Goal: Transaction & Acquisition: Purchase product/service

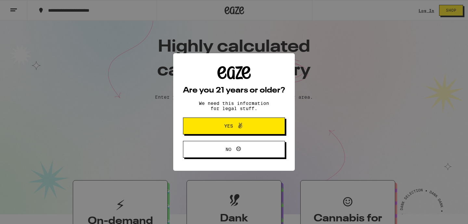
click at [236, 126] on icon at bounding box center [240, 126] width 8 height 8
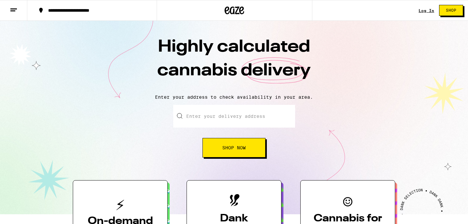
click at [236, 126] on input "Enter your delivery address" at bounding box center [234, 116] width 122 height 23
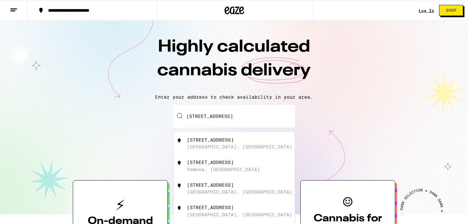
click at [201, 146] on div "[GEOGRAPHIC_DATA], [GEOGRAPHIC_DATA]" at bounding box center [239, 146] width 105 height 5
type input "[STREET_ADDRESS]"
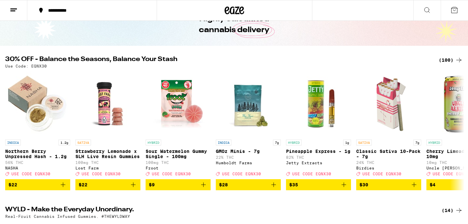
scroll to position [38, 0]
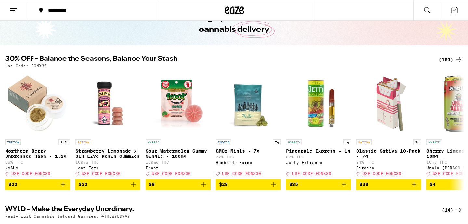
click at [107, 113] on img "Open page for Strawberry Lemonade x SLH Live Resin Gummies from Lost Farm" at bounding box center [107, 103] width 65 height 65
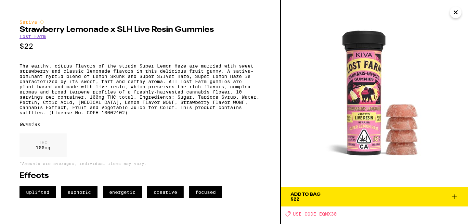
click at [365, 94] on img at bounding box center [374, 93] width 187 height 187
click at [454, 195] on icon at bounding box center [454, 197] width 5 height 5
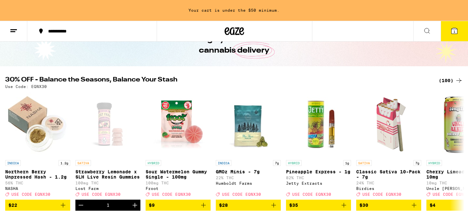
scroll to position [59, 0]
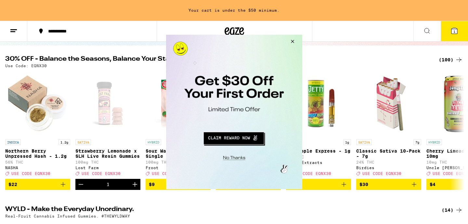
click at [237, 159] on button "Close Modal" at bounding box center [233, 157] width 132 height 10
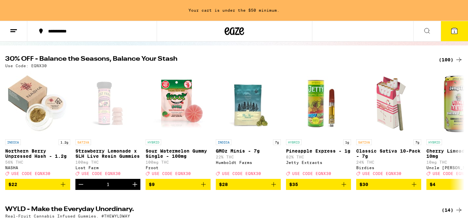
click at [14, 28] on icon at bounding box center [14, 31] width 8 height 8
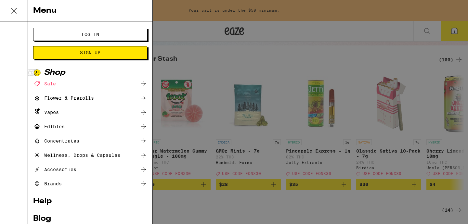
click at [94, 37] on span "Log In" at bounding box center [91, 34] width 18 height 5
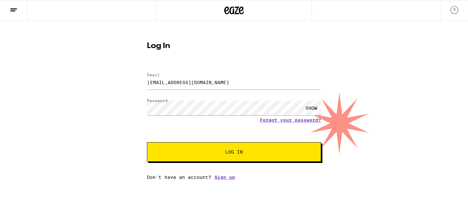
click at [147, 73] on div at bounding box center [147, 73] width 0 height 0
type input "[EMAIL_ADDRESS][DOMAIN_NAME]"
click at [234, 154] on span "Log In" at bounding box center [234, 152] width 18 height 5
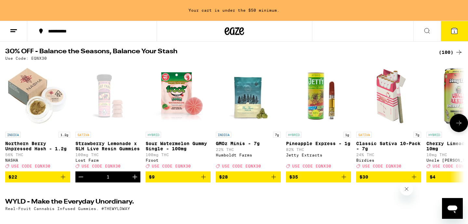
scroll to position [67, 0]
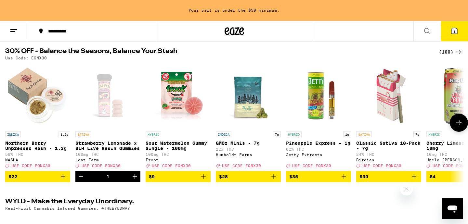
click at [460, 125] on icon at bounding box center [458, 123] width 5 height 5
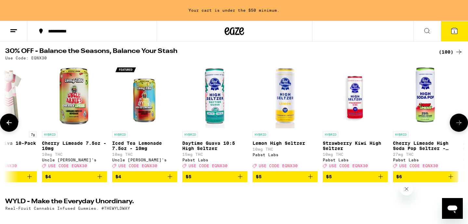
scroll to position [0, 387]
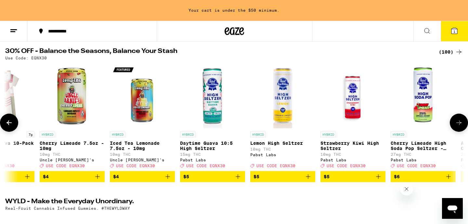
click at [460, 125] on icon at bounding box center [458, 123] width 5 height 5
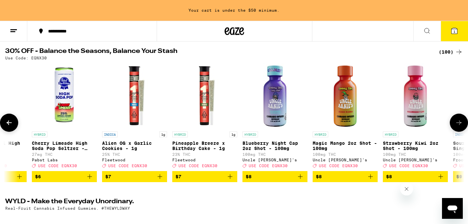
scroll to position [0, 773]
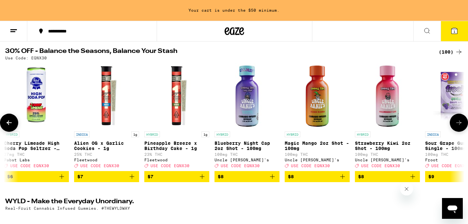
click at [460, 125] on icon at bounding box center [458, 123] width 5 height 5
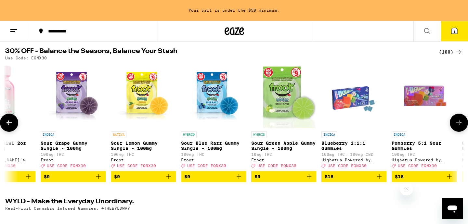
scroll to position [0, 1160]
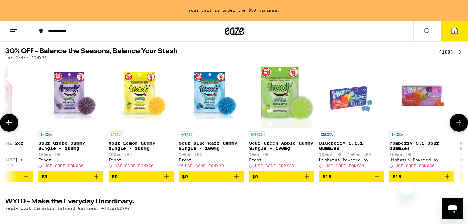
click at [147, 110] on img "Open page for Sour Lemon Gummy Single - 100mg from Froot" at bounding box center [140, 95] width 65 height 65
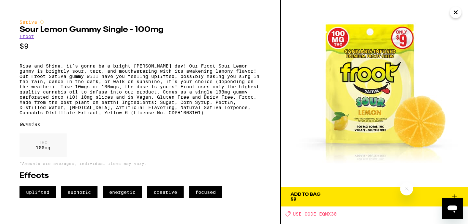
click at [392, 199] on span "Add To Bag $9" at bounding box center [374, 196] width 168 height 9
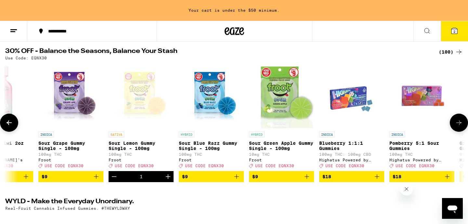
click at [95, 181] on icon "Add to bag" at bounding box center [96, 177] width 8 height 8
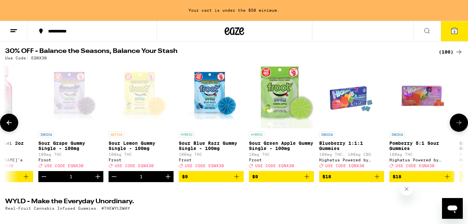
click at [238, 181] on icon "Add to bag" at bounding box center [237, 177] width 8 height 8
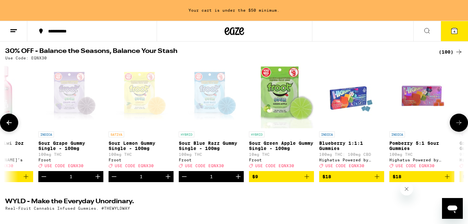
click at [360, 95] on img "Open page for Blueberry 1:1:1 Gummies from Highatus Powered by Cannabiotix" at bounding box center [351, 95] width 65 height 65
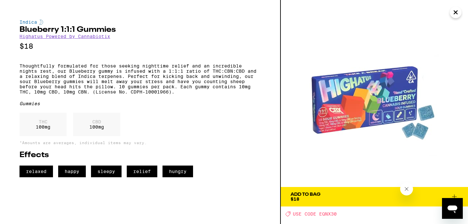
click at [455, 12] on icon "Close" at bounding box center [455, 12] width 3 height 3
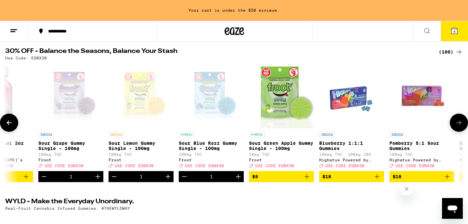
click at [456, 126] on icon at bounding box center [459, 123] width 8 height 8
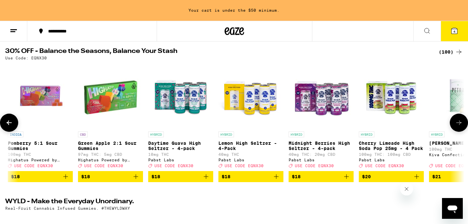
scroll to position [0, 1546]
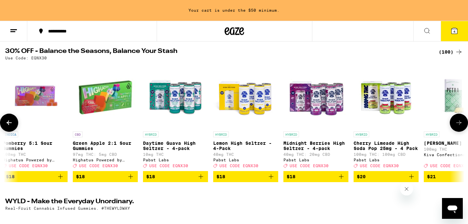
click at [456, 126] on icon at bounding box center [459, 123] width 8 height 8
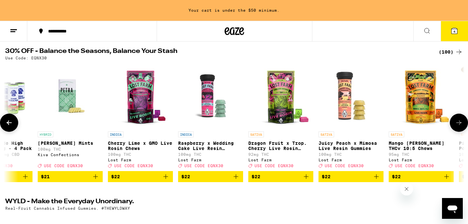
scroll to position [0, 1933]
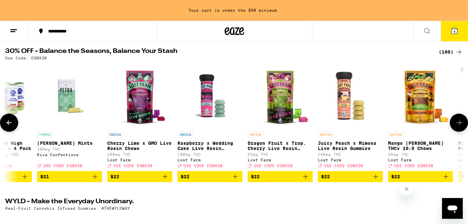
click at [375, 181] on icon "Add to bag" at bounding box center [376, 177] width 8 height 8
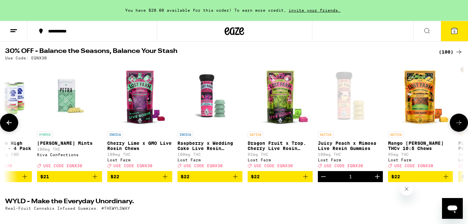
click at [427, 104] on img "Open page for Mango Jack Herer THCv 10:5 Chews from Lost Farm" at bounding box center [420, 95] width 65 height 65
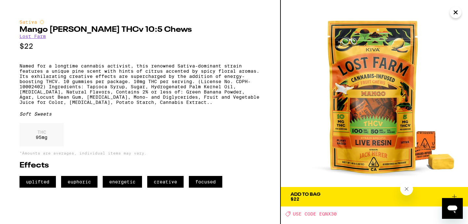
click at [377, 196] on span "Add To Bag $22" at bounding box center [374, 196] width 168 height 9
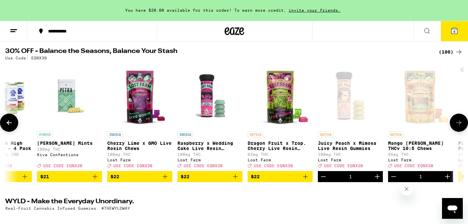
click at [458, 123] on icon at bounding box center [459, 123] width 8 height 8
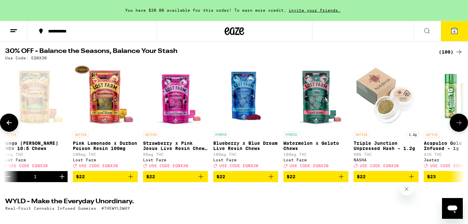
scroll to position [0, 2319]
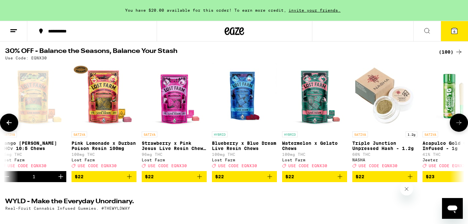
click at [200, 181] on icon "Add to bag" at bounding box center [200, 177] width 8 height 8
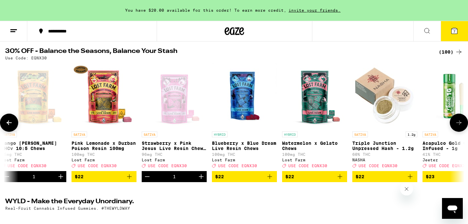
click at [462, 127] on icon at bounding box center [459, 123] width 8 height 8
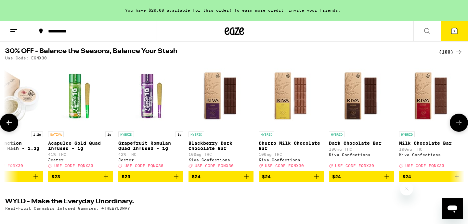
scroll to position [0, 2706]
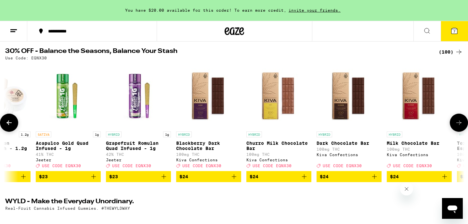
click at [462, 127] on icon at bounding box center [459, 123] width 8 height 8
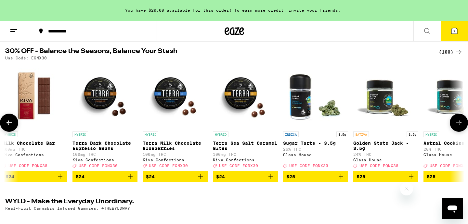
scroll to position [0, 3092]
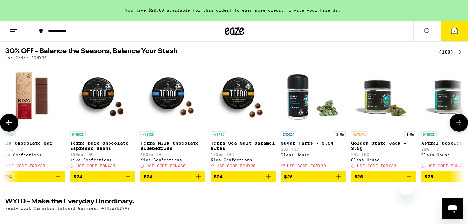
click at [458, 125] on icon at bounding box center [458, 123] width 5 height 5
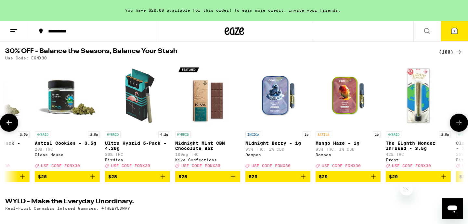
scroll to position [0, 3479]
click at [458, 125] on icon at bounding box center [458, 123] width 5 height 5
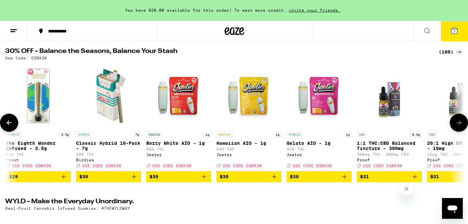
scroll to position [0, 3865]
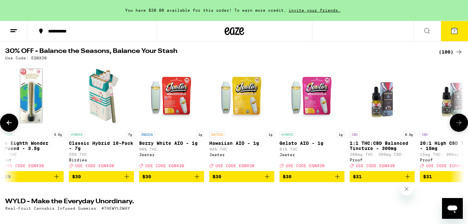
click at [6, 127] on icon at bounding box center [9, 123] width 8 height 8
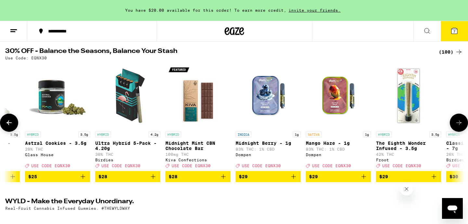
scroll to position [0, 3479]
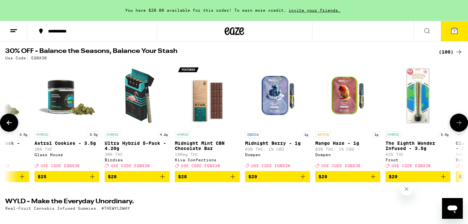
click at [457, 125] on icon at bounding box center [459, 123] width 8 height 8
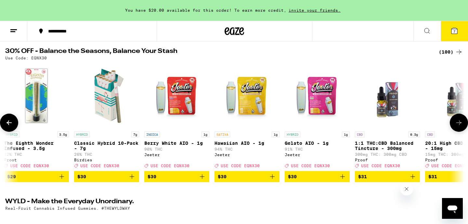
scroll to position [0, 3865]
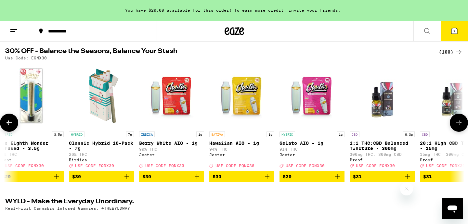
click at [457, 125] on icon at bounding box center [459, 123] width 8 height 8
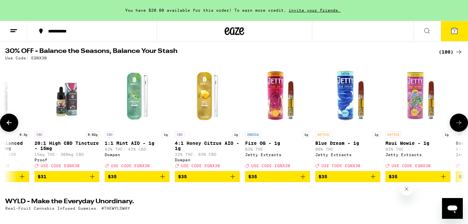
scroll to position [0, 4252]
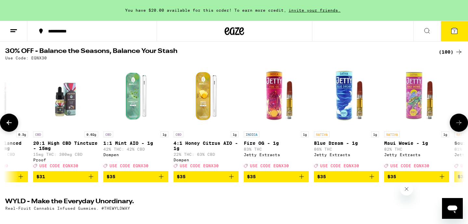
click at [373, 181] on icon "Add to bag" at bounding box center [372, 177] width 8 height 8
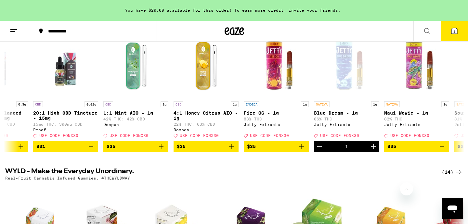
scroll to position [97, 0]
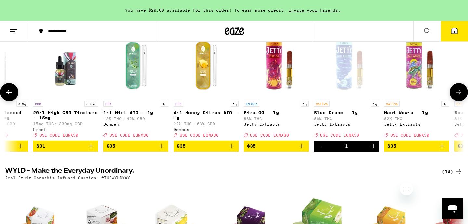
click at [459, 96] on icon at bounding box center [459, 92] width 8 height 8
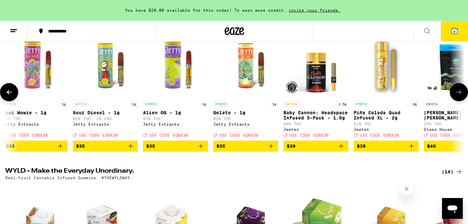
scroll to position [0, 4638]
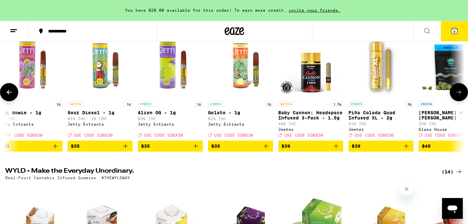
click at [126, 150] on icon "Add to bag" at bounding box center [125, 146] width 8 height 8
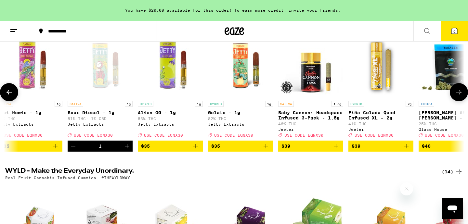
click at [460, 96] on icon at bounding box center [459, 92] width 8 height 8
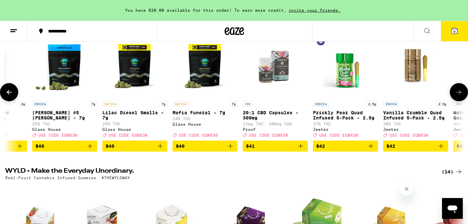
scroll to position [0, 5025]
click at [460, 96] on icon at bounding box center [459, 92] width 8 height 8
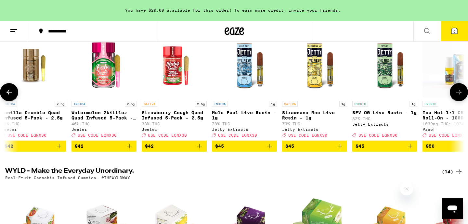
scroll to position [0, 5412]
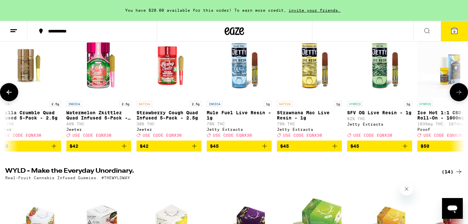
click at [460, 96] on icon at bounding box center [459, 92] width 8 height 8
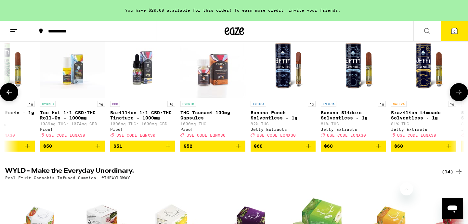
scroll to position [0, 5798]
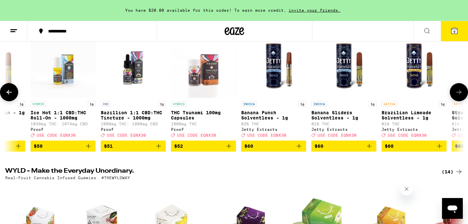
click at [460, 96] on icon at bounding box center [459, 92] width 8 height 8
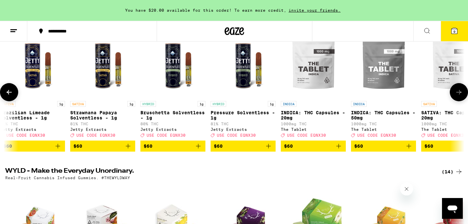
scroll to position [0, 6185]
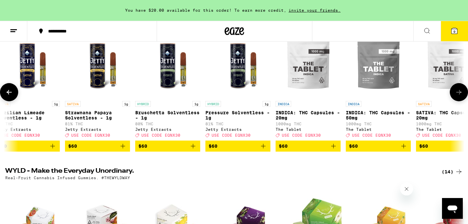
click at [460, 96] on icon at bounding box center [459, 92] width 8 height 8
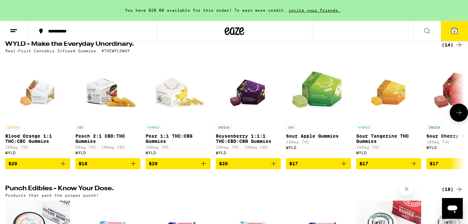
scroll to position [223, 0]
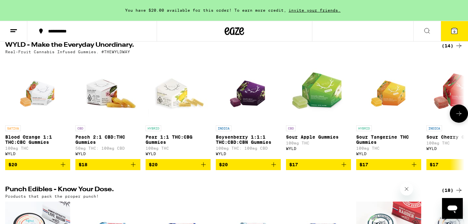
click at [457, 123] on button at bounding box center [459, 114] width 18 height 18
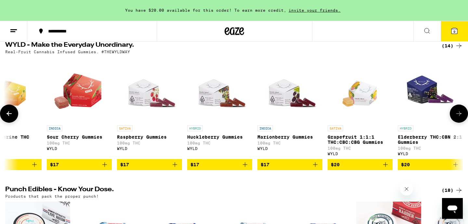
scroll to position [0, 387]
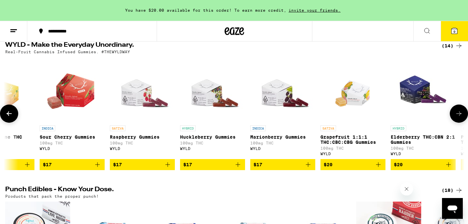
click at [168, 169] on icon "Add to bag" at bounding box center [168, 165] width 8 height 8
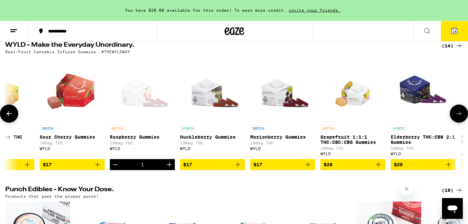
click at [458, 118] on icon at bounding box center [459, 114] width 8 height 8
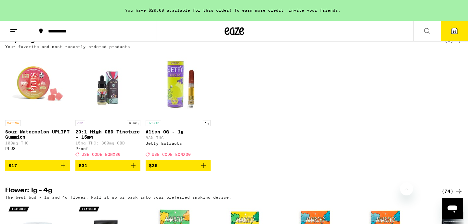
scroll to position [520, 0]
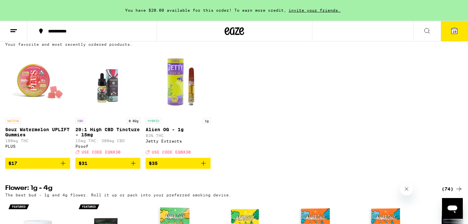
click at [64, 167] on icon "Add to bag" at bounding box center [63, 163] width 8 height 8
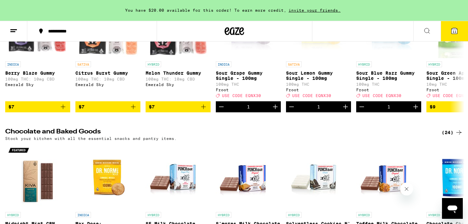
scroll to position [2024, 0]
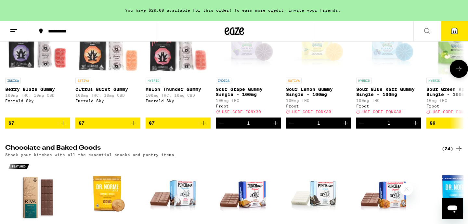
click at [461, 73] on icon at bounding box center [459, 69] width 8 height 8
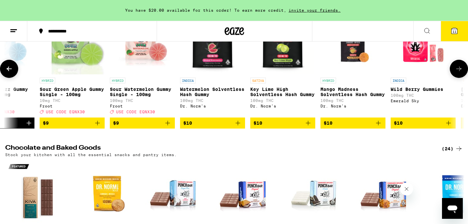
click at [461, 73] on icon at bounding box center [459, 69] width 8 height 8
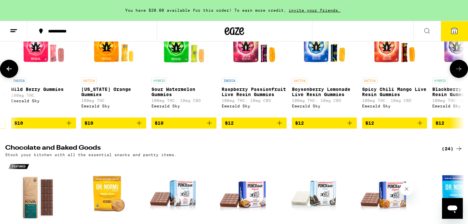
scroll to position [0, 773]
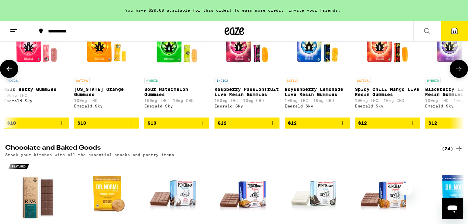
click at [461, 73] on icon at bounding box center [459, 69] width 8 height 8
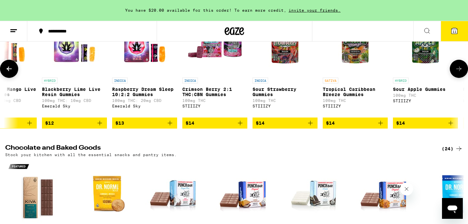
scroll to position [0, 1160]
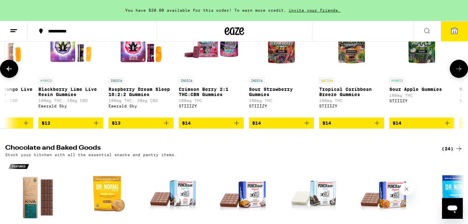
click at [461, 73] on icon at bounding box center [459, 69] width 8 height 8
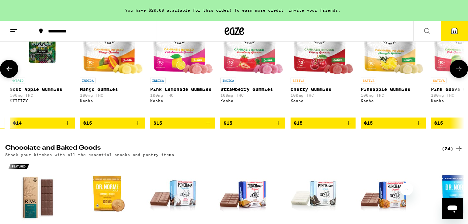
scroll to position [0, 1546]
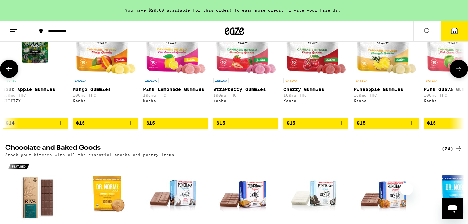
click at [461, 73] on icon at bounding box center [459, 69] width 8 height 8
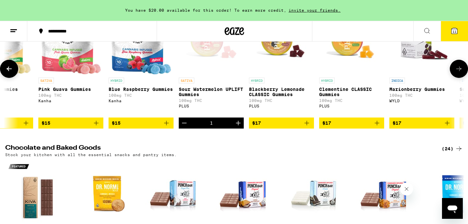
scroll to position [0, 1933]
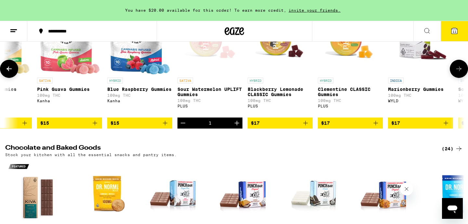
click at [461, 73] on icon at bounding box center [459, 69] width 8 height 8
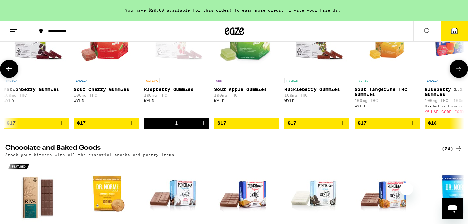
scroll to position [0, 2319]
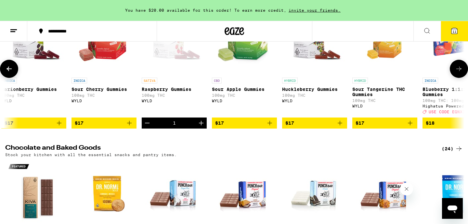
click at [461, 73] on icon at bounding box center [459, 69] width 8 height 8
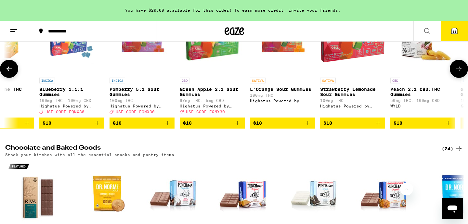
scroll to position [0, 2706]
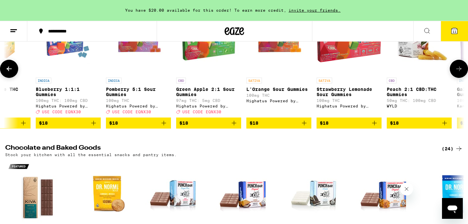
click at [461, 73] on icon at bounding box center [459, 69] width 8 height 8
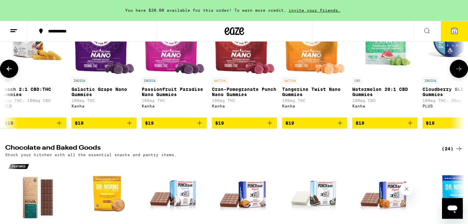
scroll to position [0, 3092]
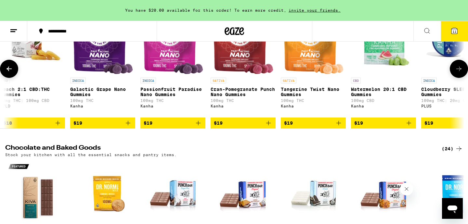
click at [461, 73] on icon at bounding box center [459, 69] width 8 height 8
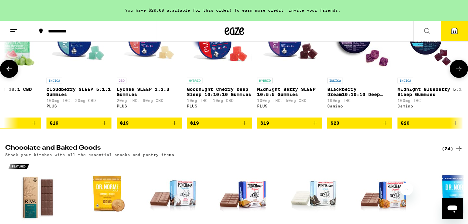
scroll to position [0, 3479]
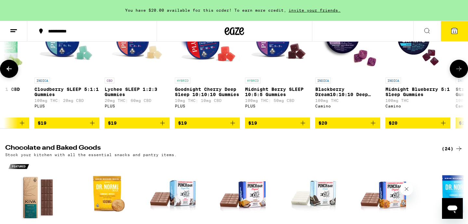
click at [461, 73] on icon at bounding box center [459, 69] width 8 height 8
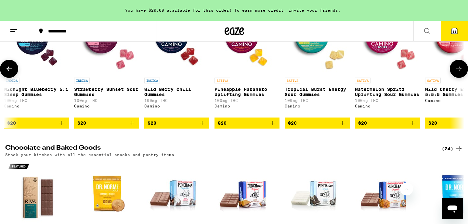
scroll to position [0, 3865]
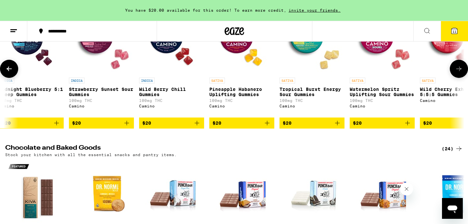
click at [461, 73] on icon at bounding box center [459, 69] width 8 height 8
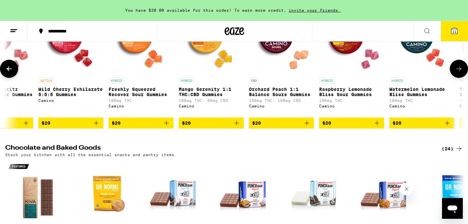
scroll to position [0, 4252]
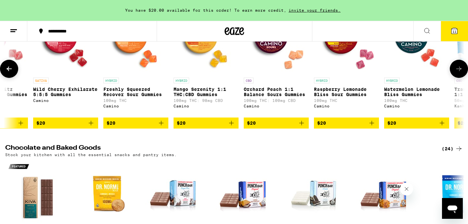
click at [461, 73] on icon at bounding box center [459, 69] width 8 height 8
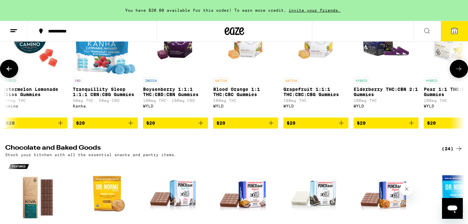
scroll to position [0, 4638]
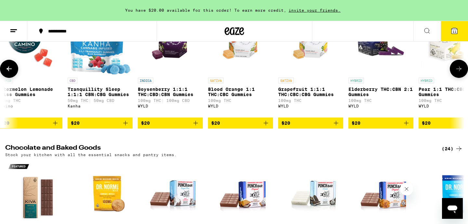
click at [461, 73] on icon at bounding box center [459, 69] width 8 height 8
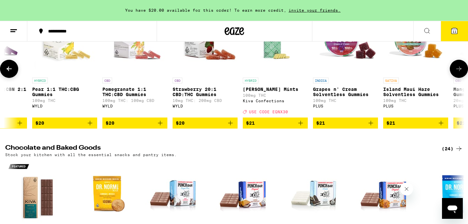
scroll to position [0, 5025]
click at [461, 73] on icon at bounding box center [459, 69] width 8 height 8
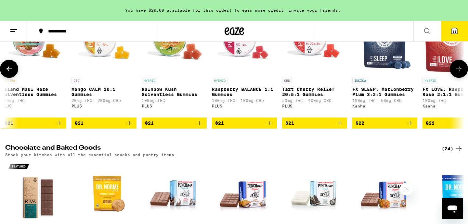
scroll to position [0, 5412]
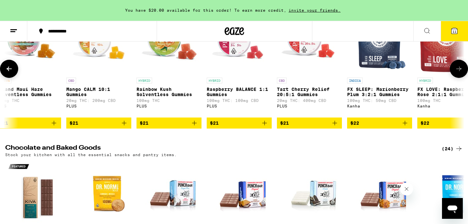
click at [461, 73] on icon at bounding box center [459, 69] width 8 height 8
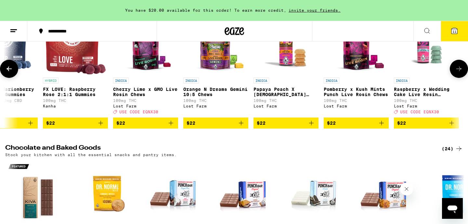
scroll to position [0, 5798]
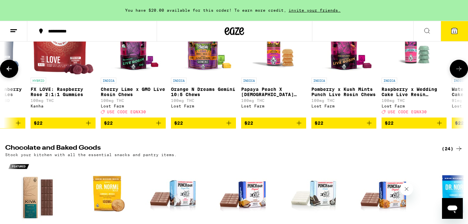
click at [461, 73] on icon at bounding box center [459, 69] width 8 height 8
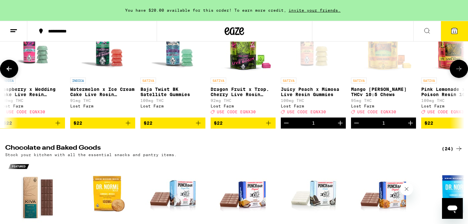
scroll to position [0, 6185]
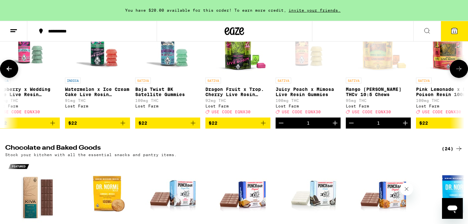
click at [10, 71] on icon at bounding box center [8, 69] width 5 height 5
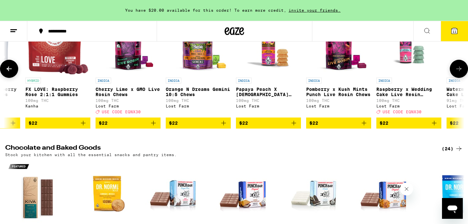
scroll to position [0, 5798]
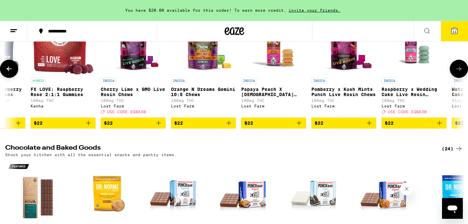
click at [10, 71] on icon at bounding box center [8, 69] width 5 height 5
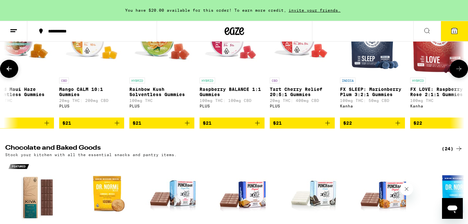
scroll to position [0, 5412]
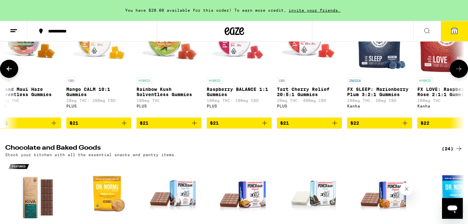
click at [52, 127] on icon "Add to bag" at bounding box center [54, 123] width 8 height 8
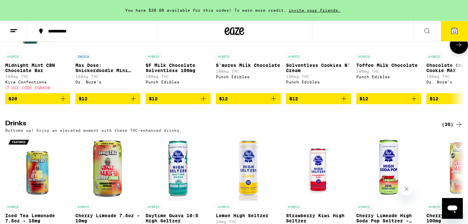
scroll to position [2200, 0]
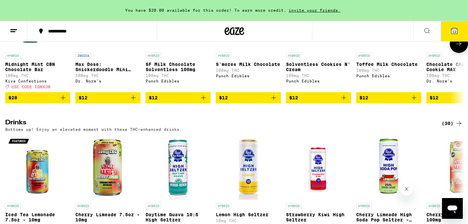
click at [459, 46] on icon at bounding box center [458, 44] width 5 height 5
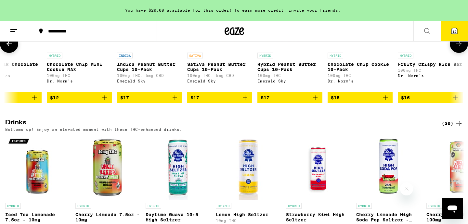
scroll to position [0, 387]
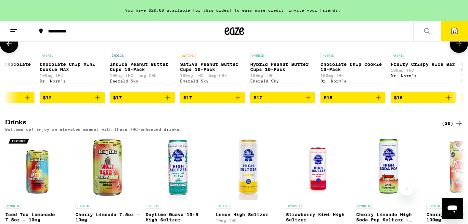
click at [459, 48] on icon at bounding box center [459, 44] width 8 height 8
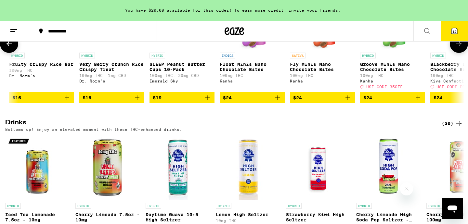
scroll to position [0, 773]
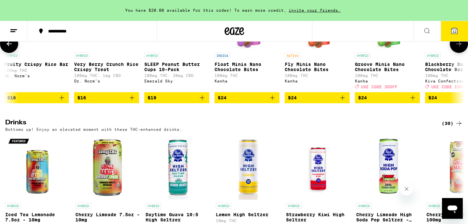
click at [459, 48] on icon at bounding box center [459, 44] width 8 height 8
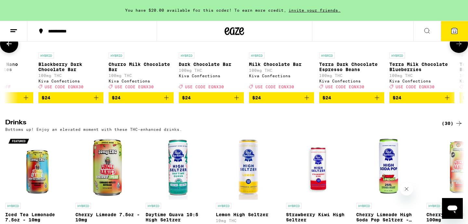
click at [459, 48] on icon at bounding box center [459, 44] width 8 height 8
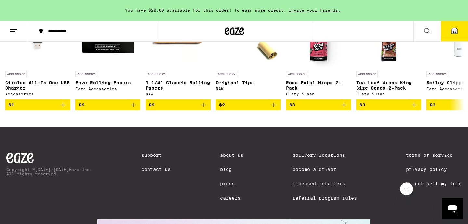
scroll to position [2932, 0]
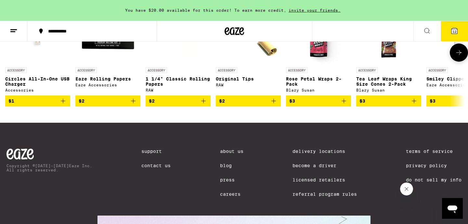
click at [461, 57] on icon at bounding box center [459, 53] width 8 height 8
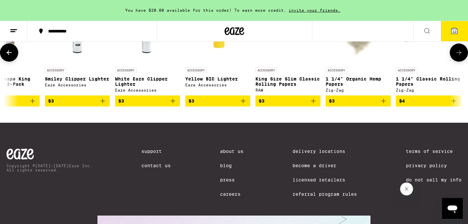
scroll to position [0, 387]
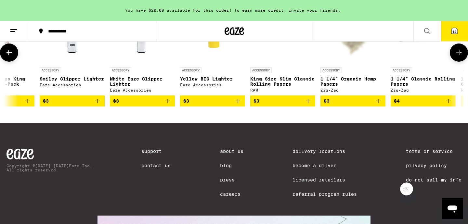
click at [461, 57] on icon at bounding box center [459, 53] width 8 height 8
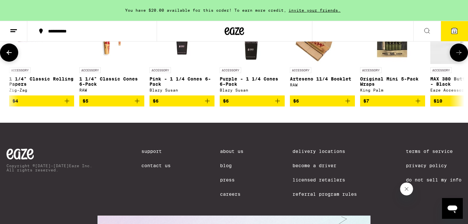
scroll to position [0, 773]
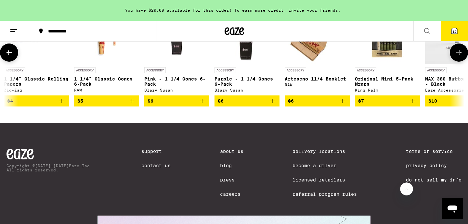
click at [461, 57] on icon at bounding box center [459, 53] width 8 height 8
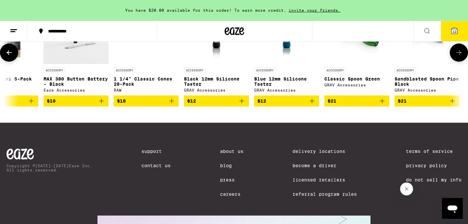
scroll to position [0, 1160]
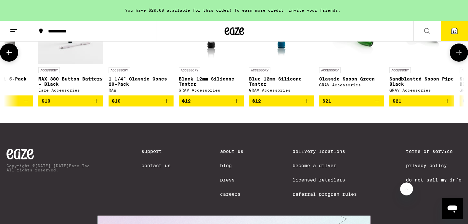
click at [461, 57] on icon at bounding box center [459, 53] width 8 height 8
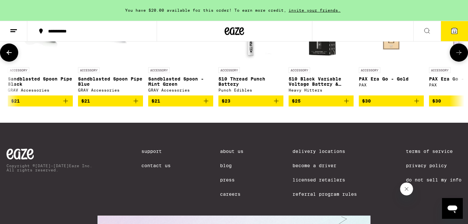
scroll to position [0, 1546]
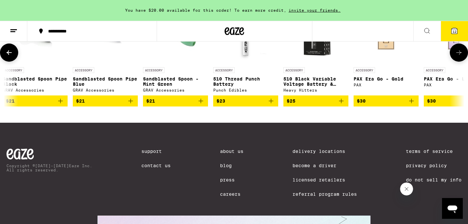
click at [461, 57] on icon at bounding box center [459, 53] width 8 height 8
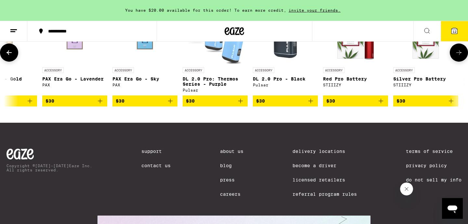
scroll to position [0, 1933]
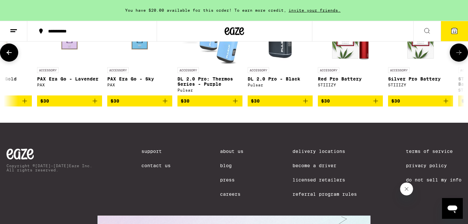
click at [461, 57] on icon at bounding box center [459, 53] width 8 height 8
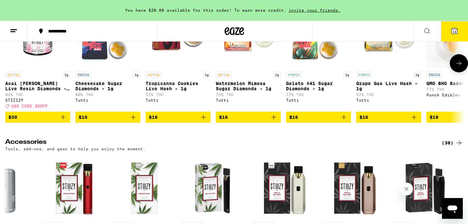
scroll to position [2778, 0]
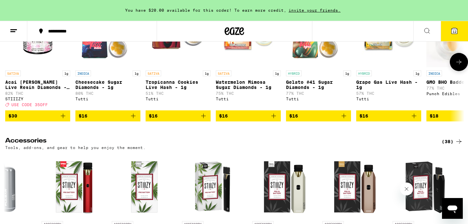
click at [460, 64] on icon at bounding box center [458, 62] width 5 height 5
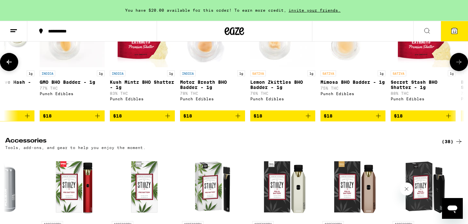
click at [460, 66] on icon at bounding box center [459, 62] width 8 height 8
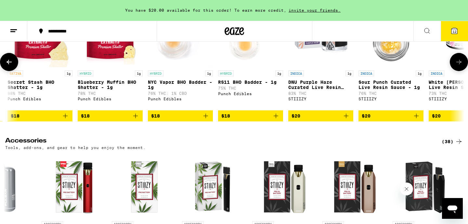
scroll to position [0, 773]
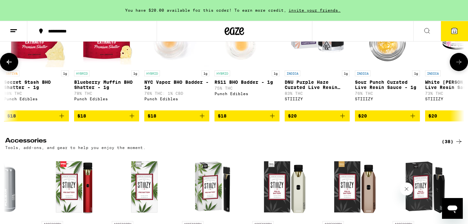
click at [460, 66] on icon at bounding box center [459, 62] width 8 height 8
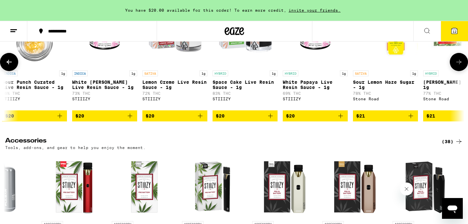
scroll to position [0, 1160]
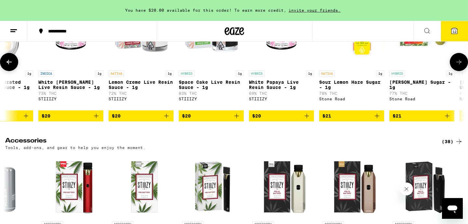
click at [460, 66] on icon at bounding box center [459, 62] width 8 height 8
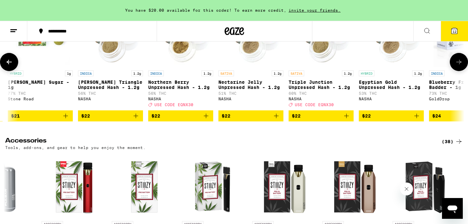
scroll to position [0, 1546]
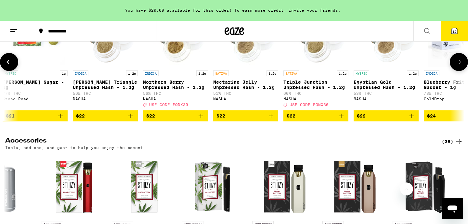
click at [460, 66] on icon at bounding box center [459, 62] width 8 height 8
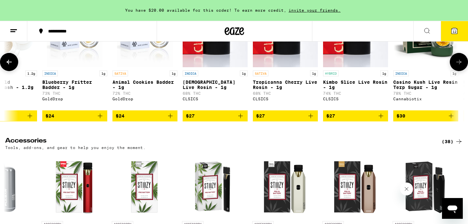
scroll to position [0, 1933]
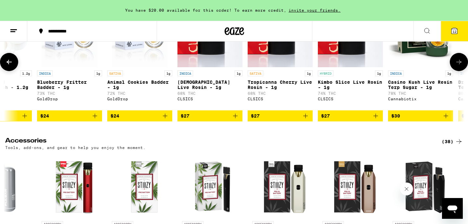
click at [460, 66] on icon at bounding box center [459, 62] width 8 height 8
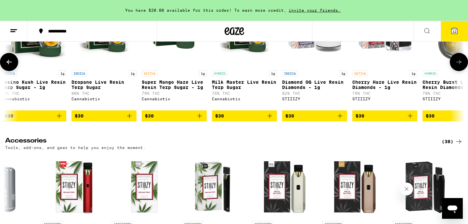
click at [460, 66] on icon at bounding box center [459, 62] width 8 height 8
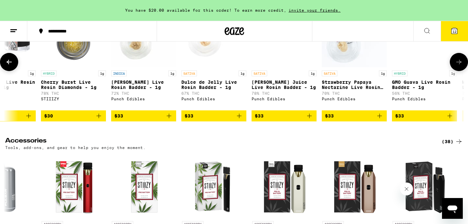
scroll to position [0, 2706]
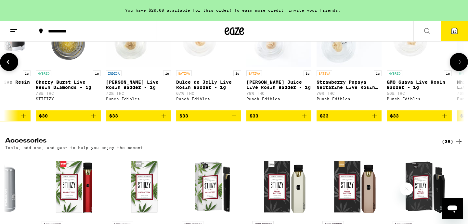
click at [460, 66] on icon at bounding box center [459, 62] width 8 height 8
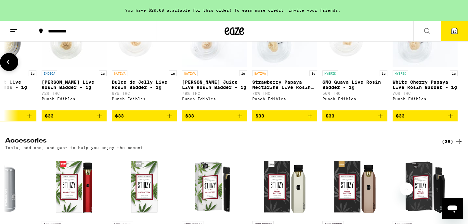
click at [11, 66] on icon at bounding box center [9, 62] width 8 height 8
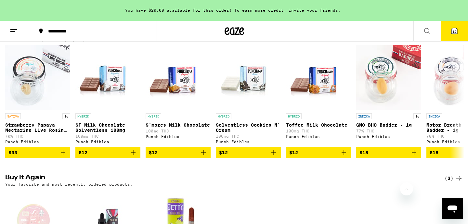
scroll to position [0, 0]
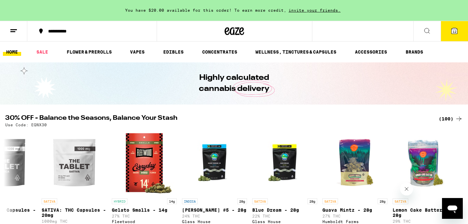
click at [451, 34] on icon at bounding box center [454, 31] width 8 height 8
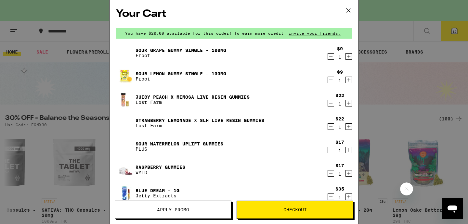
click at [331, 106] on icon "Decrement" at bounding box center [331, 103] width 6 height 8
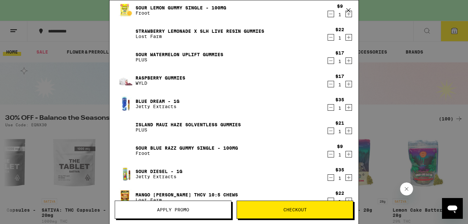
scroll to position [67, 0]
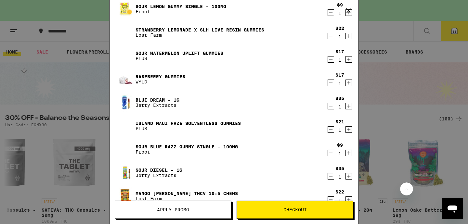
click at [331, 60] on icon "Decrement" at bounding box center [331, 60] width 6 height 8
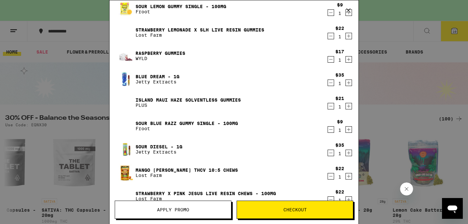
click at [329, 106] on icon "Decrement" at bounding box center [331, 106] width 6 height 8
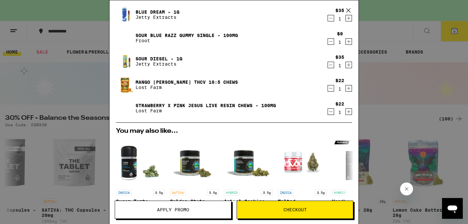
scroll to position [135, 0]
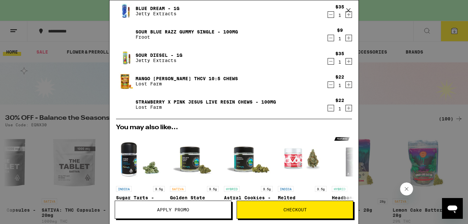
click at [330, 110] on icon "Decrement" at bounding box center [331, 108] width 6 height 8
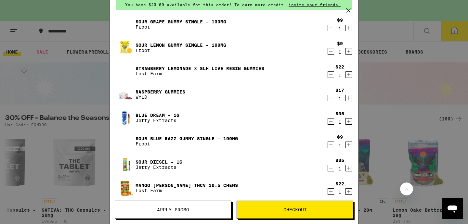
scroll to position [27, 0]
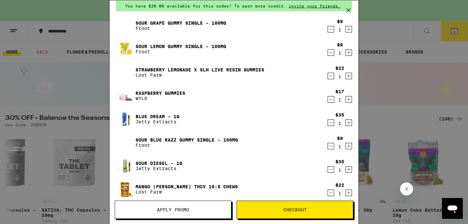
click at [348, 99] on icon "Increment" at bounding box center [349, 99] width 6 height 8
click at [349, 53] on icon "Increment" at bounding box center [349, 53] width 6 height 8
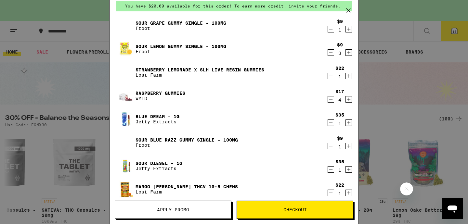
click at [349, 53] on icon "Increment" at bounding box center [349, 53] width 6 height 8
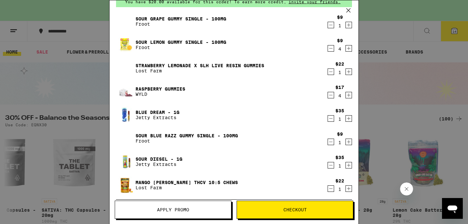
scroll to position [33, 0]
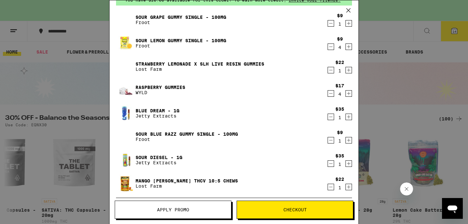
click at [172, 17] on link "Sour Grape Gummy Single - 100mg" at bounding box center [180, 17] width 91 height 5
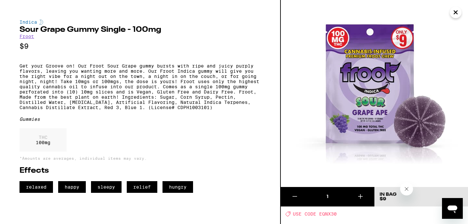
click at [456, 15] on icon "Close" at bounding box center [456, 12] width 8 height 10
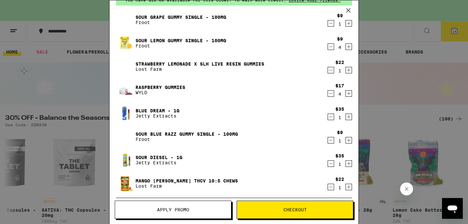
click at [189, 133] on link "Sour Blue Razz Gummy Single - 100mg" at bounding box center [186, 134] width 102 height 5
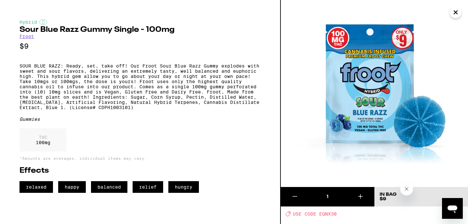
click at [454, 13] on icon "Close" at bounding box center [456, 12] width 8 height 10
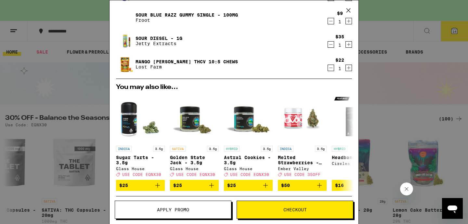
scroll to position [155, 0]
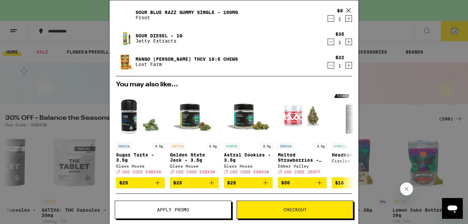
click at [183, 208] on span "Apply Promo" at bounding box center [173, 210] width 32 height 5
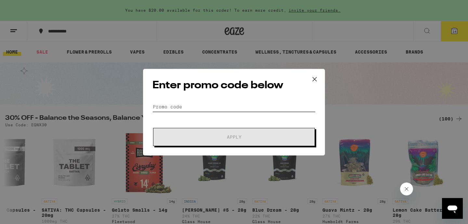
click at [207, 107] on input "Promo Code" at bounding box center [233, 107] width 163 height 10
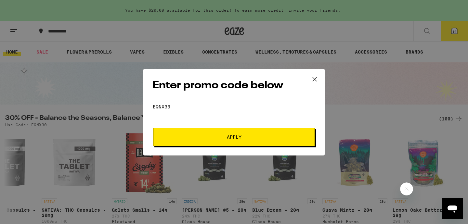
type input "eqnx30"
click at [237, 139] on span "Apply" at bounding box center [234, 137] width 15 height 5
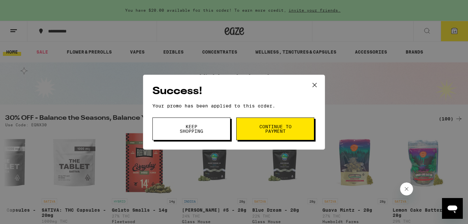
click at [271, 130] on span "Continue to payment" at bounding box center [275, 128] width 33 height 9
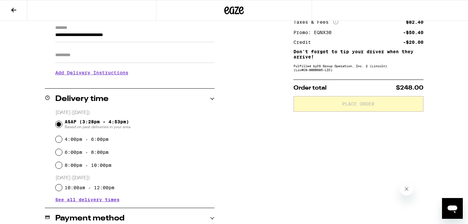
scroll to position [89, 0]
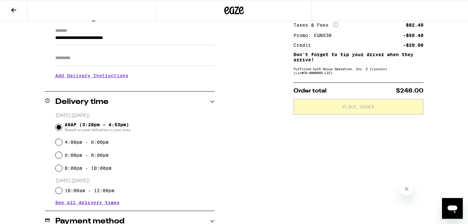
click at [80, 59] on input "Apt/Suite" at bounding box center [134, 58] width 159 height 16
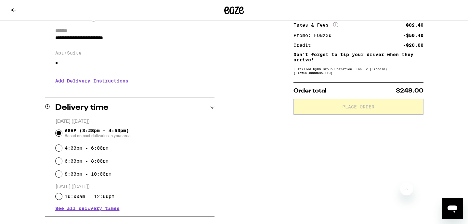
type input "*"
click at [168, 147] on div "4:00pm - 6:00pm" at bounding box center [135, 148] width 159 height 13
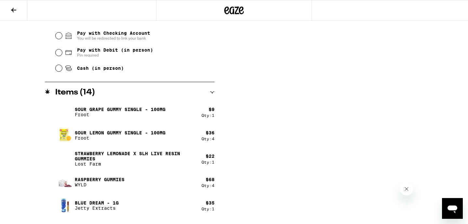
scroll to position [301, 0]
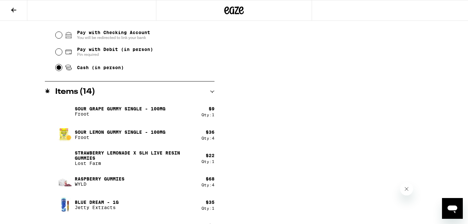
click at [57, 68] on input "Cash (in person)" at bounding box center [59, 67] width 6 height 6
radio input "true"
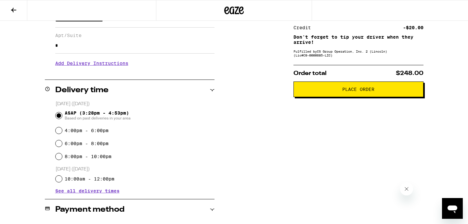
scroll to position [108, 0]
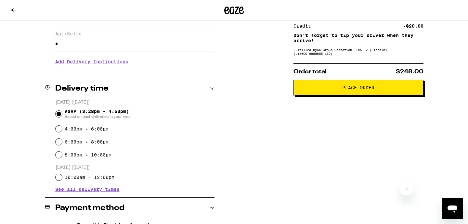
click at [361, 89] on span "Place Order" at bounding box center [358, 87] width 32 height 5
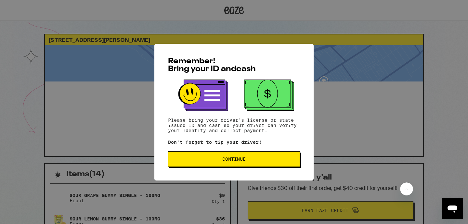
click at [234, 161] on span "Continue" at bounding box center [233, 159] width 23 height 5
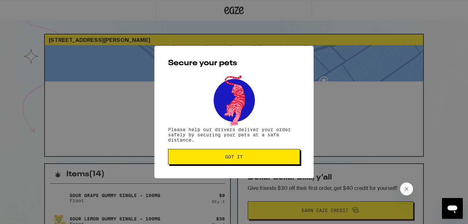
click at [234, 161] on button "Got it" at bounding box center [234, 157] width 132 height 16
